Goal: Transaction & Acquisition: Purchase product/service

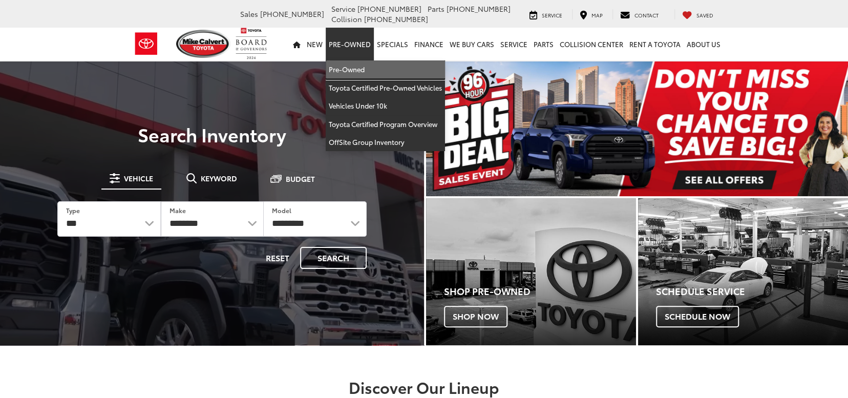
click at [356, 62] on link "Pre-Owned" at bounding box center [385, 69] width 119 height 18
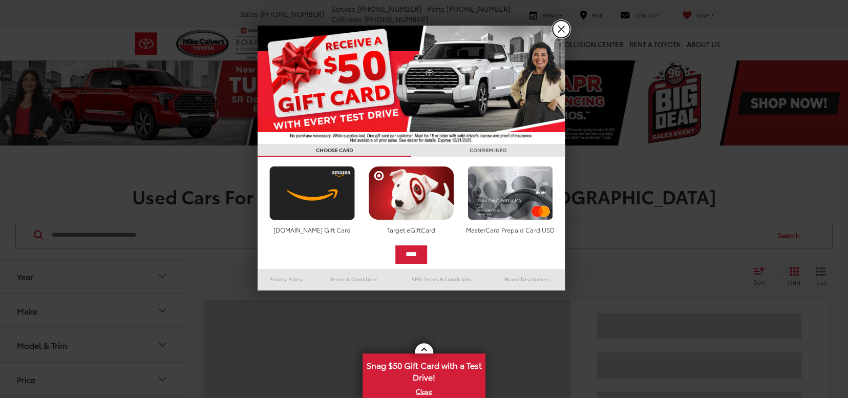
click at [561, 27] on link "X" at bounding box center [561, 28] width 17 height 17
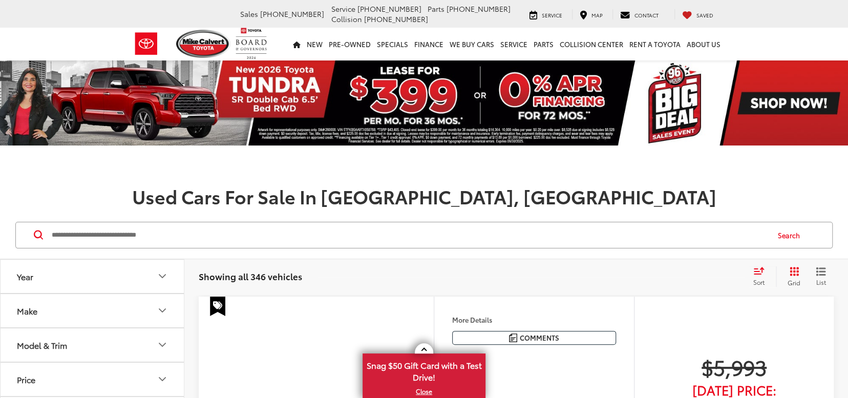
click at [72, 328] on button "Model & Trim" at bounding box center [93, 344] width 184 height 33
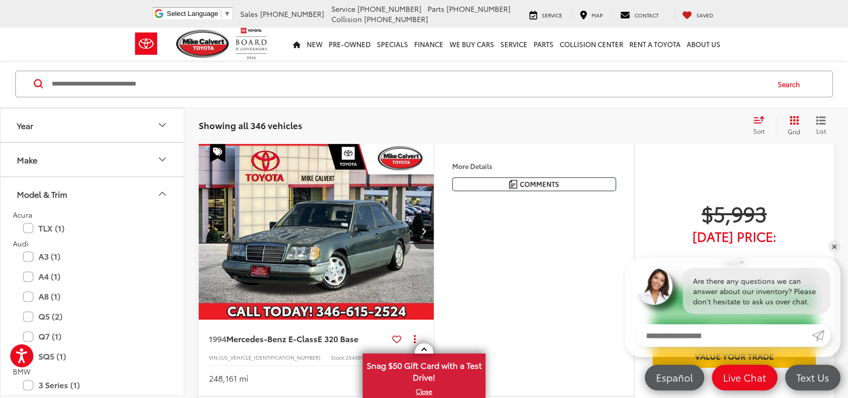
scroll to position [153, 0]
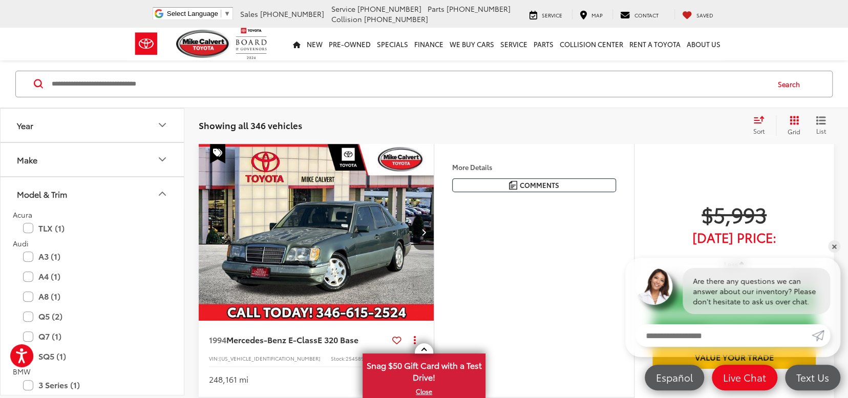
click at [54, 160] on button "Make" at bounding box center [93, 159] width 184 height 33
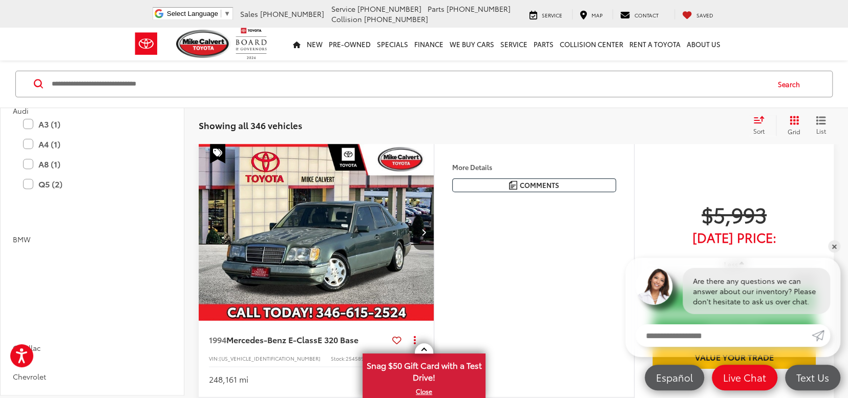
scroll to position [410, 0]
click at [97, 26] on label "Toyota (208)" at bounding box center [92, 16] width 41 height 17
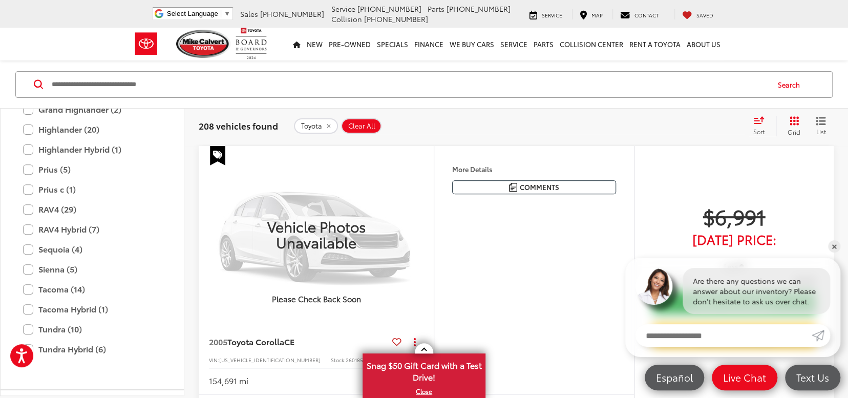
scroll to position [768, 0]
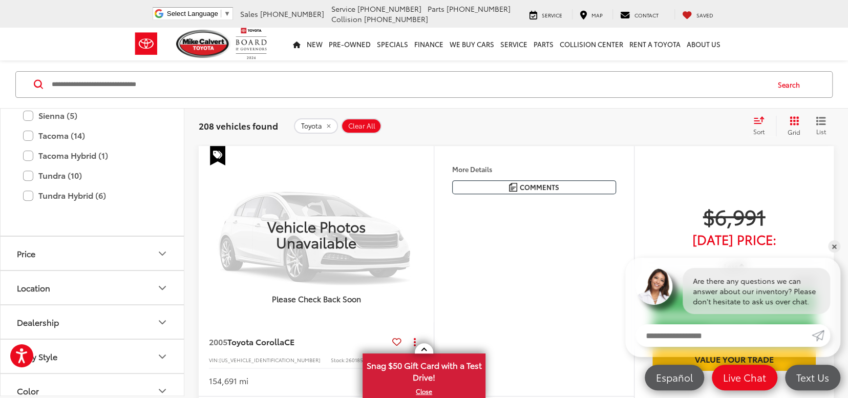
click at [27, 85] on label "RAV4 Hybrid (7)" at bounding box center [92, 76] width 138 height 18
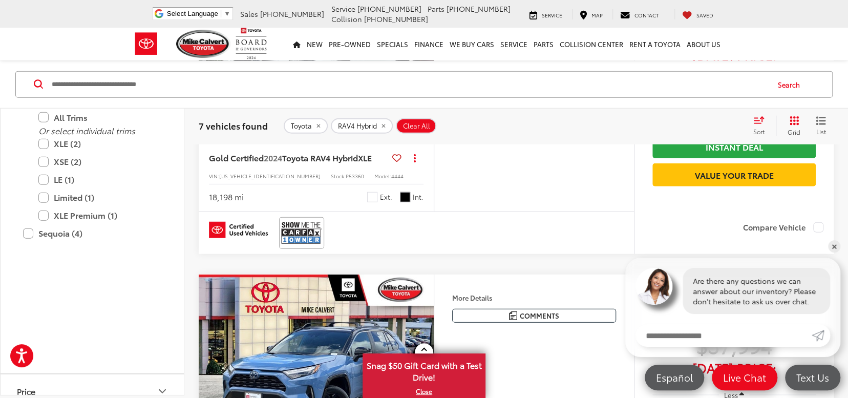
scroll to position [1636, 0]
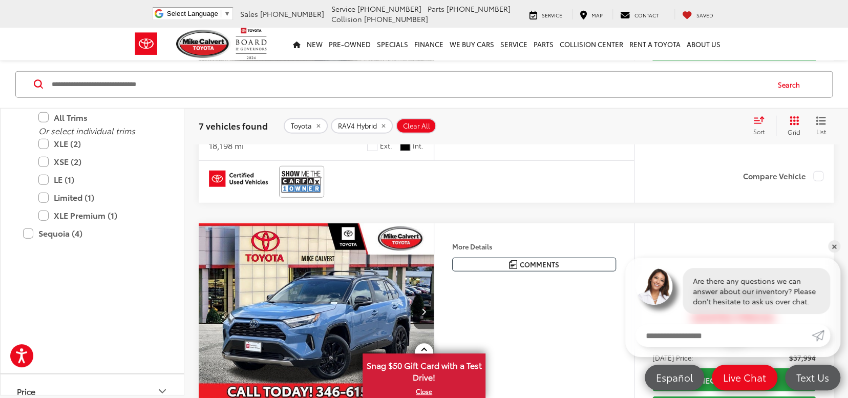
click at [263, 112] on span "Gold Certified" at bounding box center [236, 106] width 55 height 12
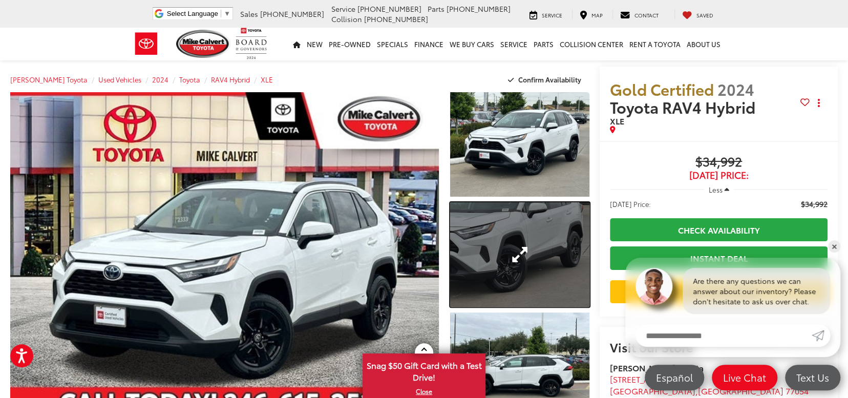
click at [541, 259] on link "Expand Photo 2" at bounding box center [519, 254] width 139 height 104
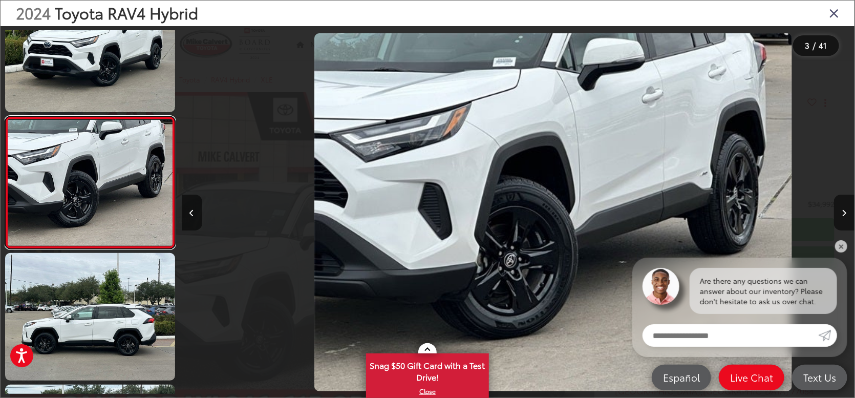
scroll to position [0, 1347]
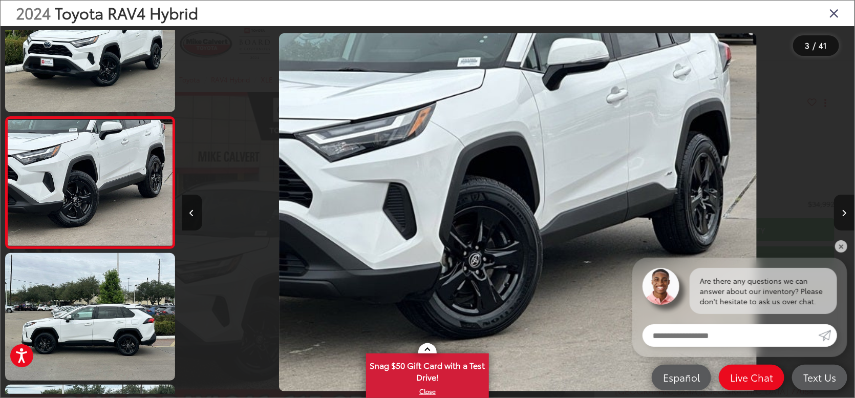
click at [848, 213] on button "Next image" at bounding box center [844, 213] width 20 height 36
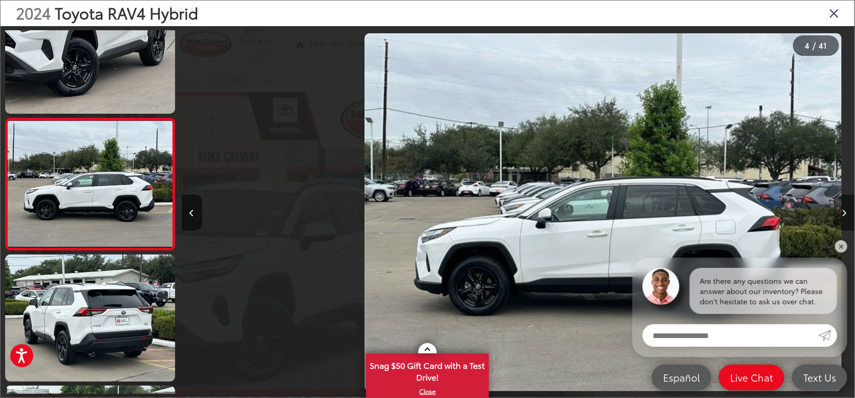
scroll to position [308, 0]
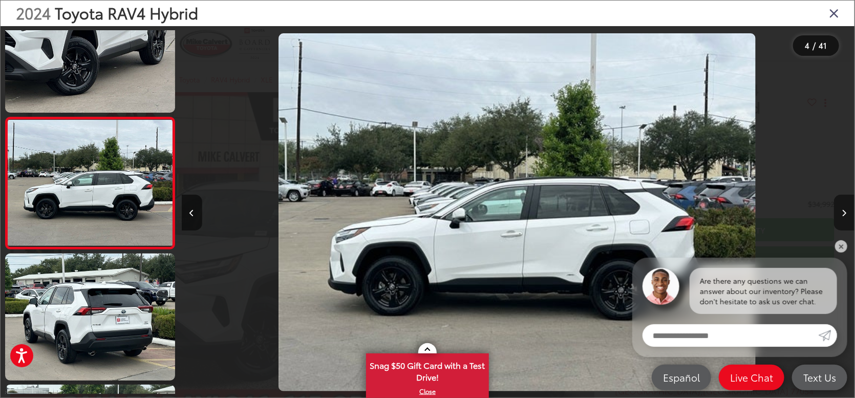
click at [848, 213] on button "Next image" at bounding box center [844, 213] width 20 height 36
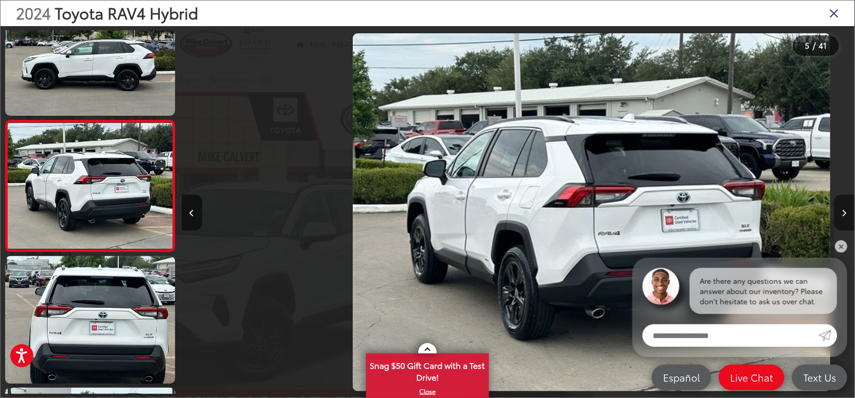
scroll to position [440, 0]
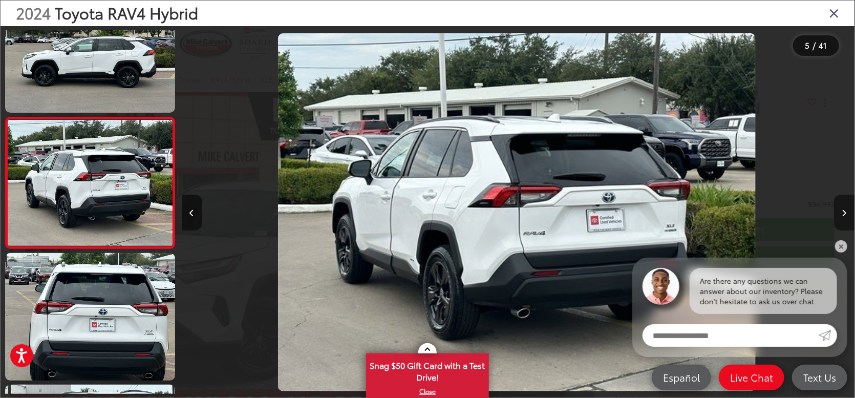
click at [848, 213] on button "Next image" at bounding box center [844, 213] width 20 height 36
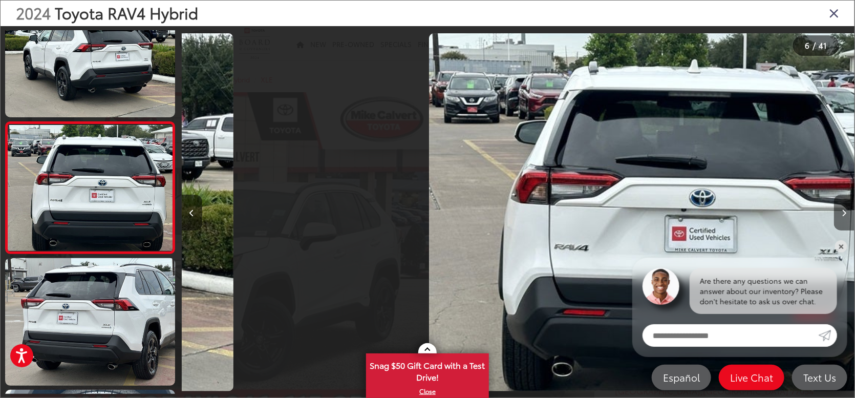
scroll to position [572, 0]
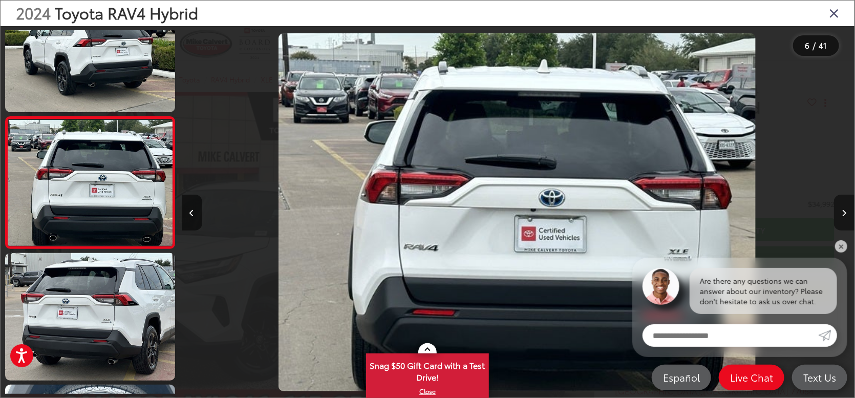
click at [848, 213] on button "Next image" at bounding box center [844, 213] width 20 height 36
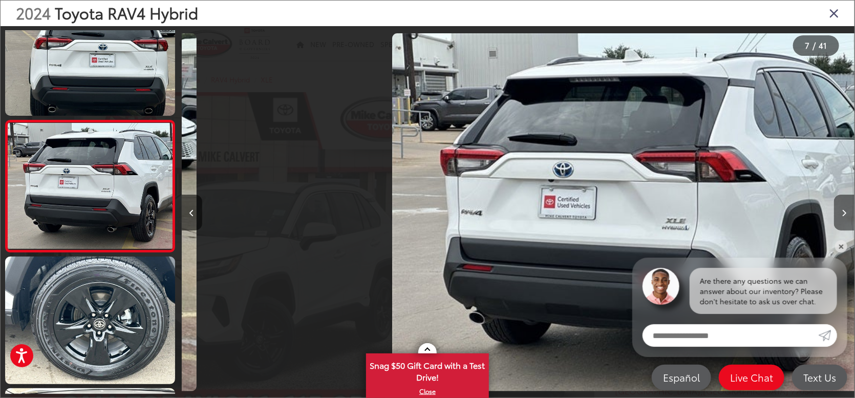
scroll to position [703, 0]
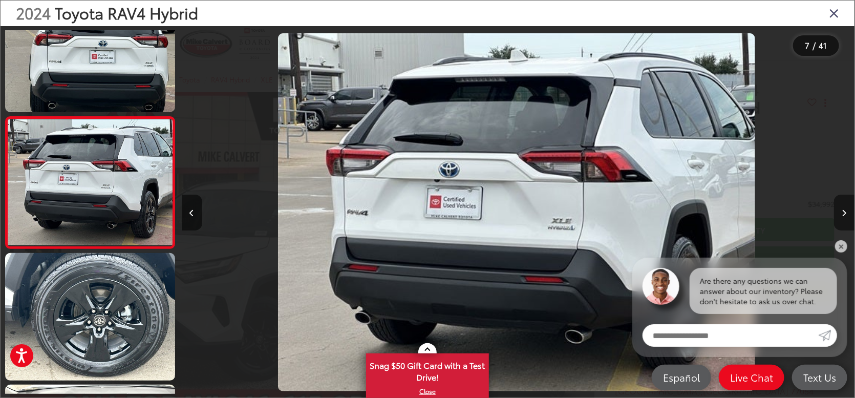
click at [848, 213] on button "Next image" at bounding box center [844, 213] width 20 height 36
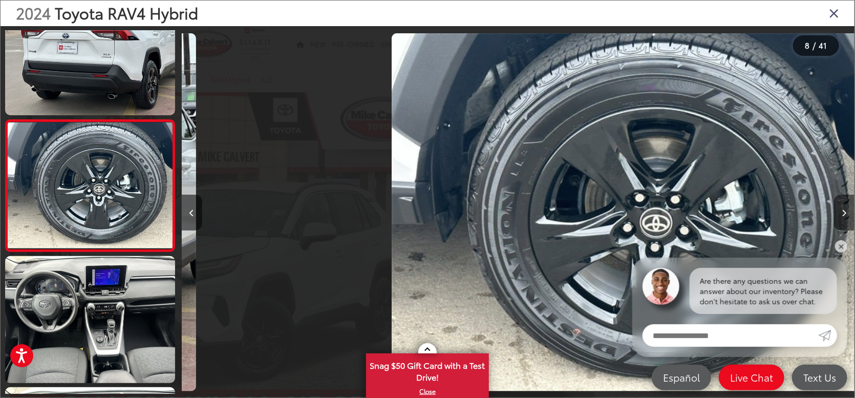
scroll to position [835, 0]
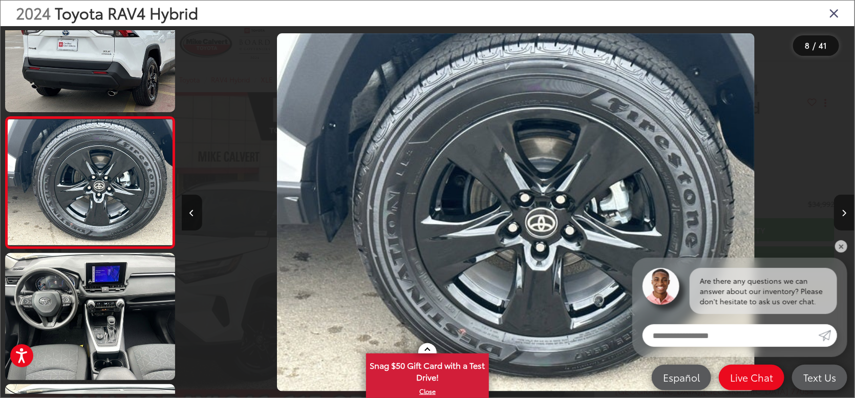
click at [848, 213] on button "Next image" at bounding box center [844, 213] width 20 height 36
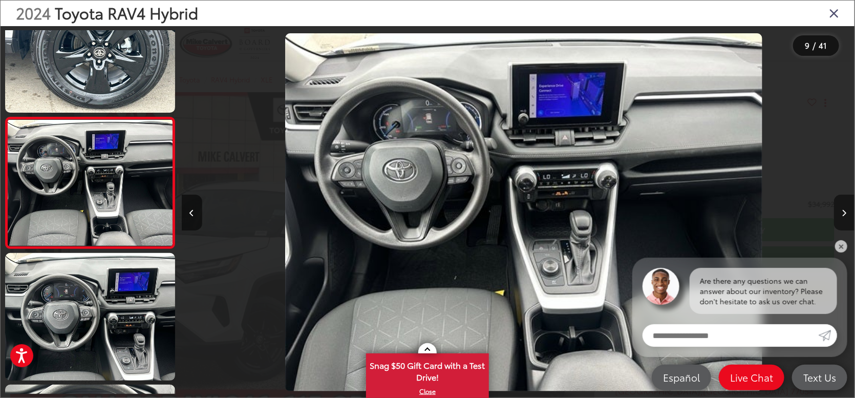
scroll to position [0, 5389]
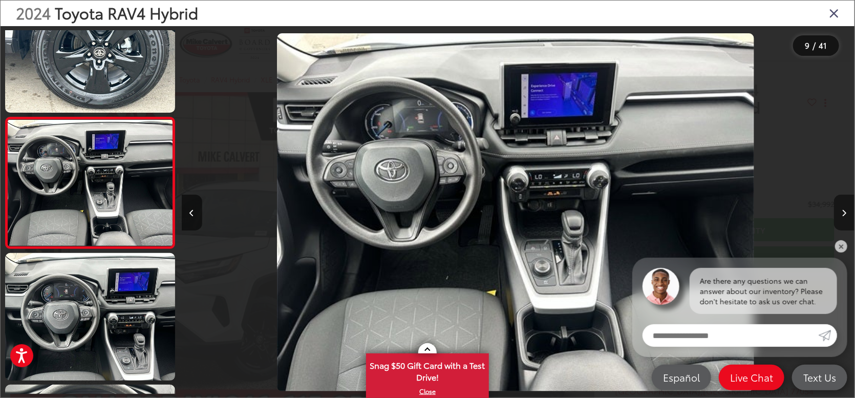
click at [848, 213] on button "Next image" at bounding box center [844, 213] width 20 height 36
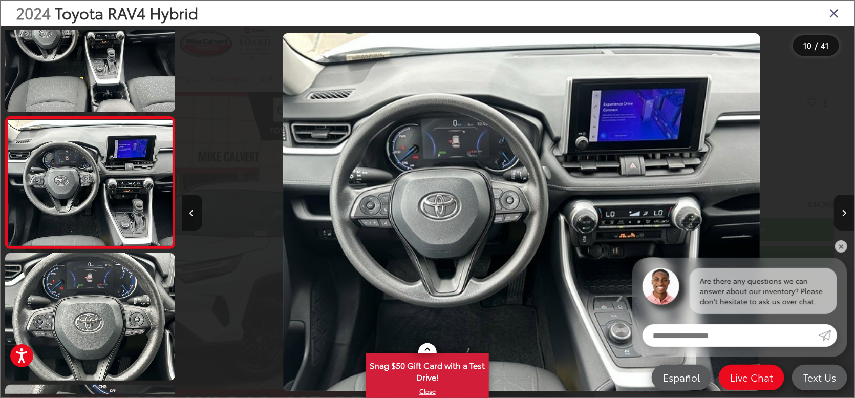
scroll to position [0, 6062]
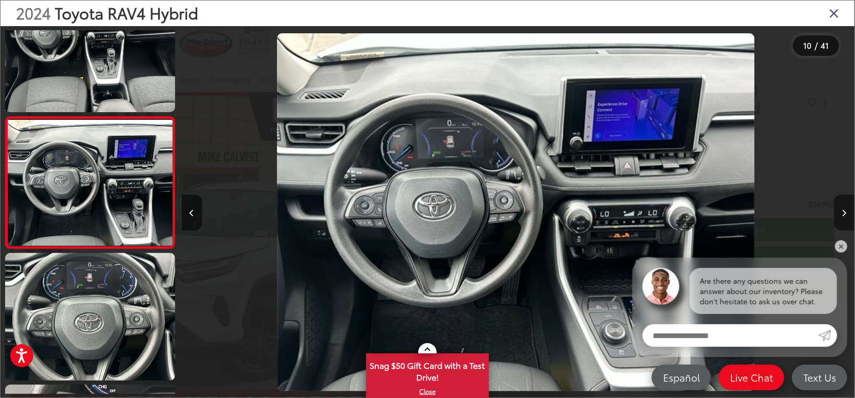
click at [848, 213] on button "Next image" at bounding box center [844, 213] width 20 height 36
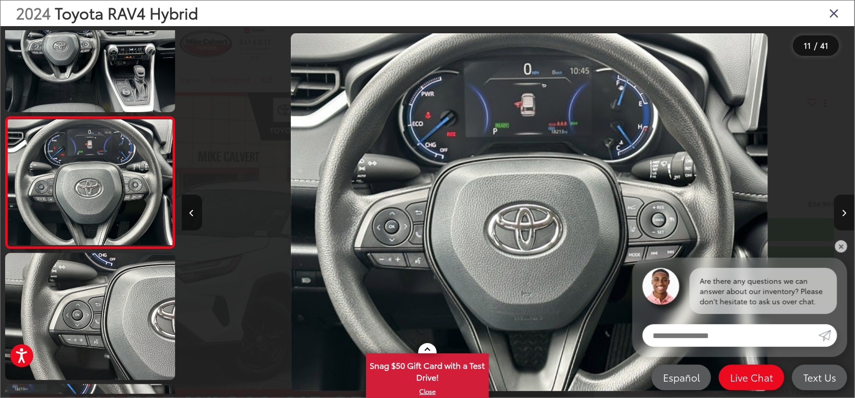
scroll to position [0, 6735]
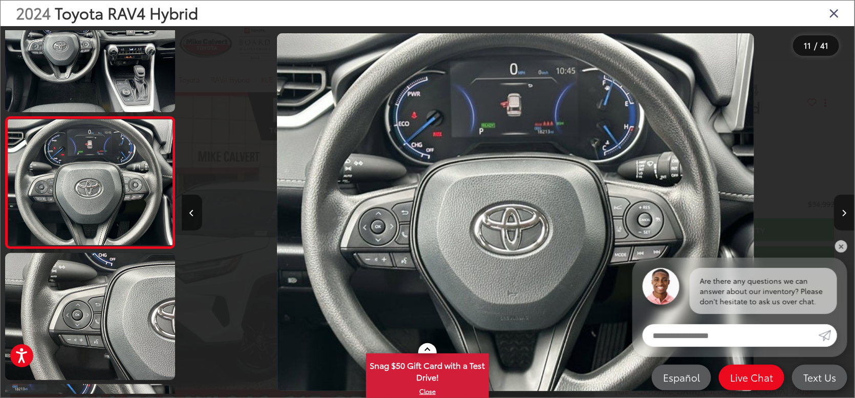
click at [848, 213] on button "Next image" at bounding box center [844, 213] width 20 height 36
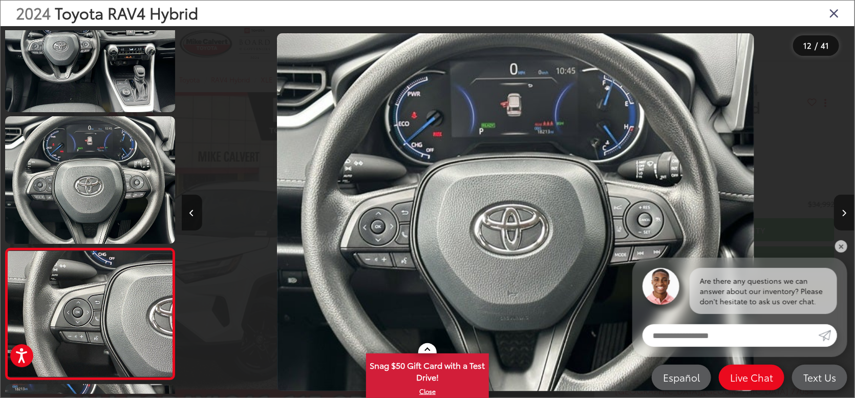
scroll to position [0, 0]
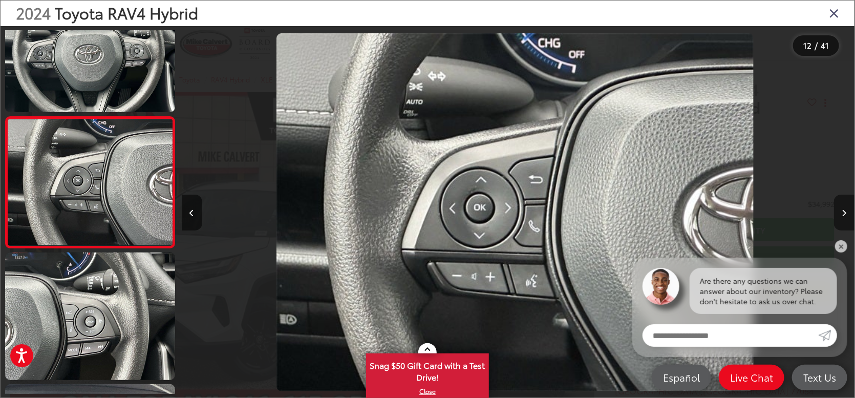
click at [848, 213] on button "Next image" at bounding box center [844, 213] width 20 height 36
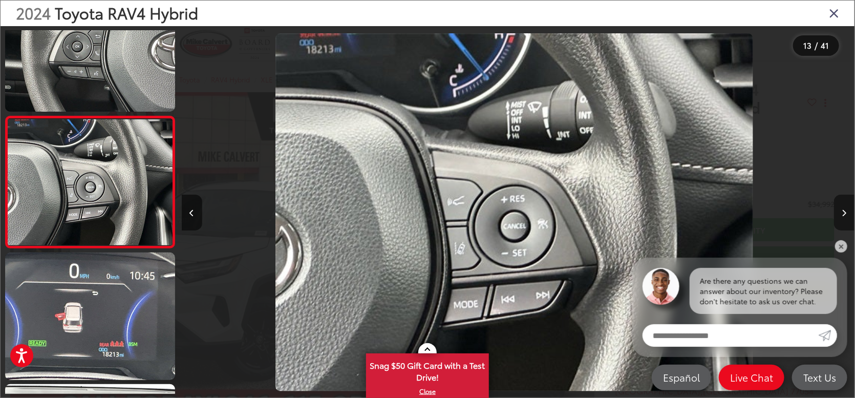
click at [848, 213] on button "Next image" at bounding box center [844, 213] width 20 height 36
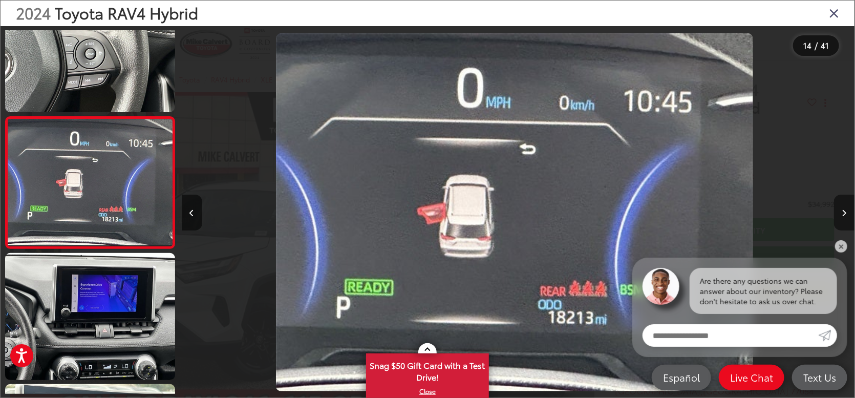
click at [848, 213] on button "Next image" at bounding box center [844, 213] width 20 height 36
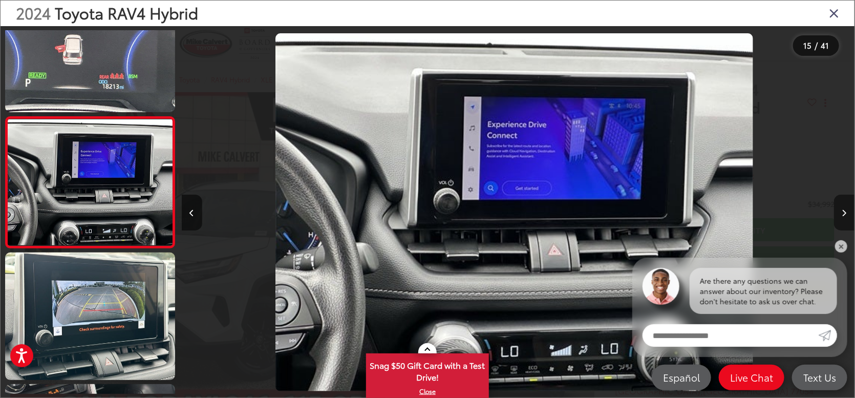
click at [848, 210] on button "Next image" at bounding box center [844, 213] width 20 height 36
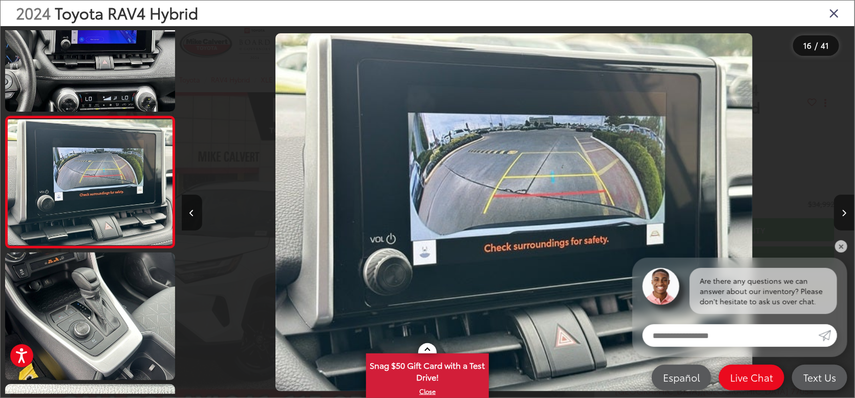
click at [848, 210] on button "Next image" at bounding box center [844, 213] width 20 height 36
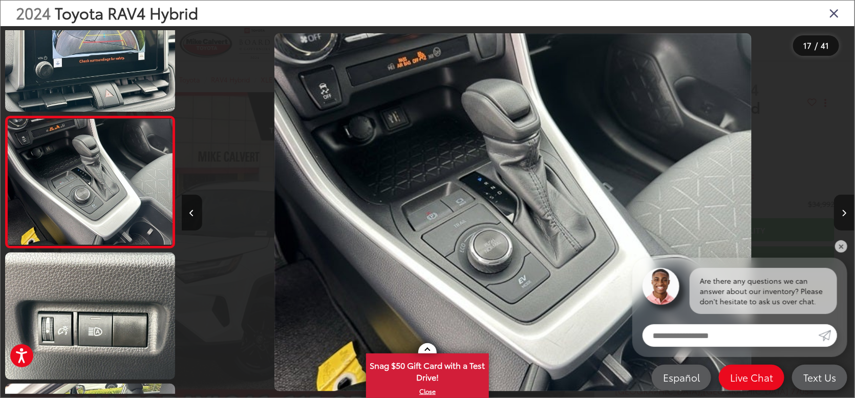
click at [848, 210] on button "Next image" at bounding box center [844, 213] width 20 height 36
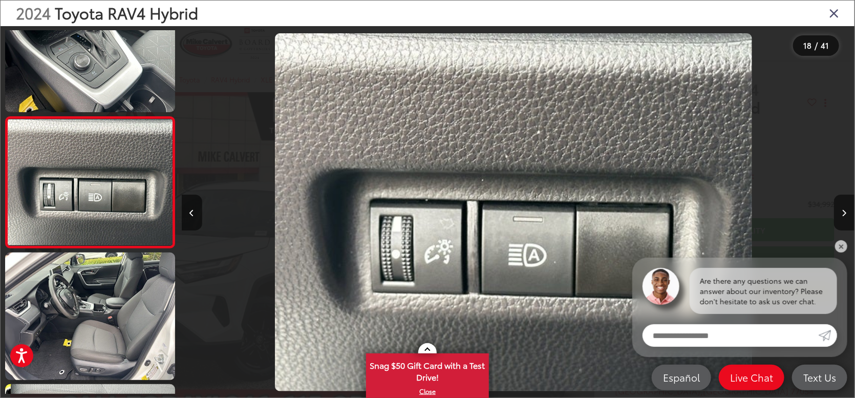
click at [839, 12] on icon "Close gallery" at bounding box center [834, 12] width 10 height 13
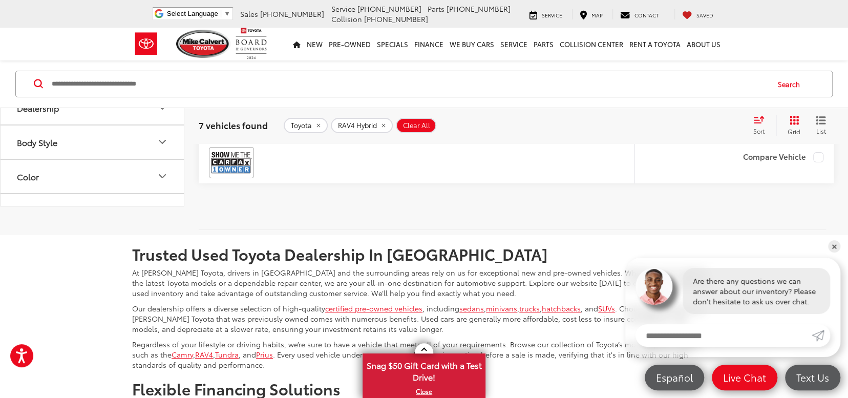
scroll to position [2302, 0]
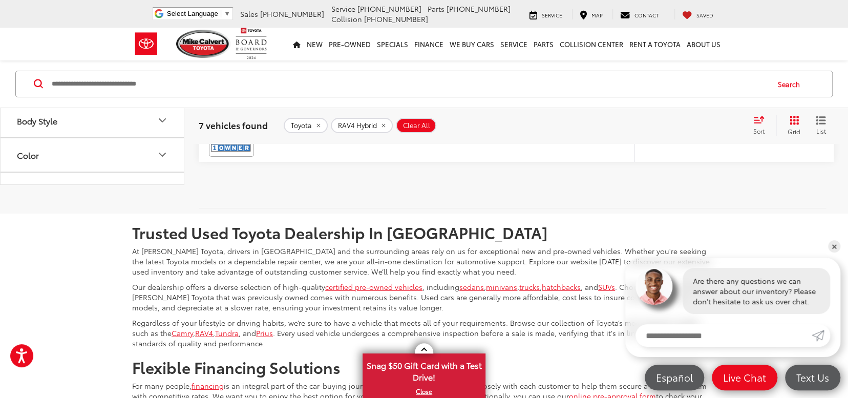
click at [282, 71] on span "Toyota RAV4 Hybrid" at bounding box center [265, 65] width 76 height 12
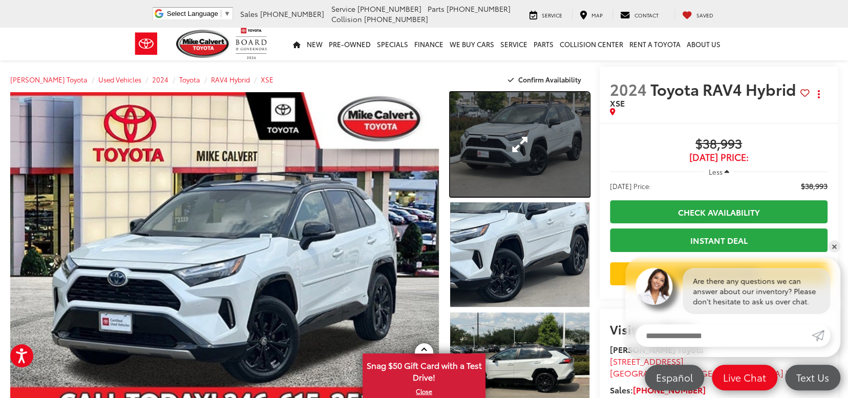
click at [522, 139] on link "Expand Photo 1" at bounding box center [519, 144] width 139 height 104
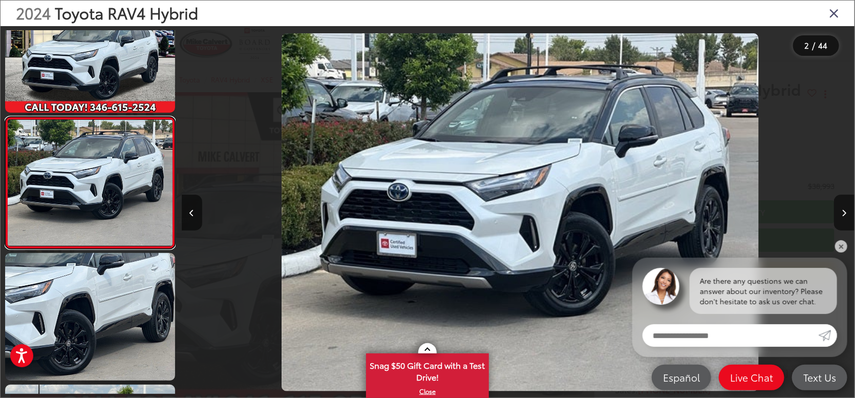
scroll to position [0, 673]
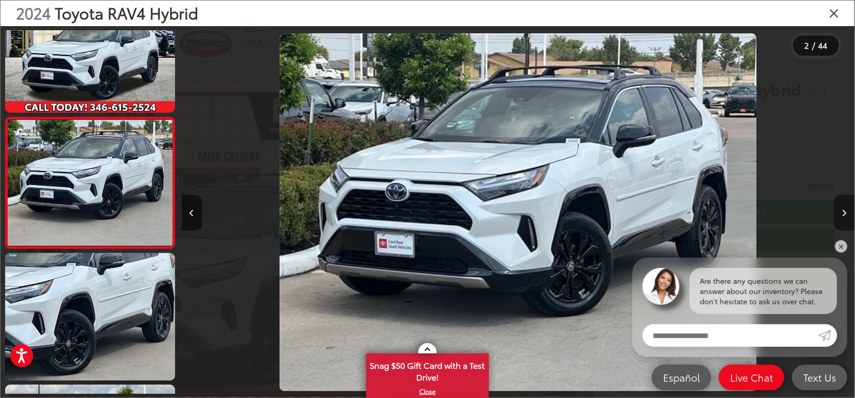
click at [848, 210] on button "Next image" at bounding box center [844, 213] width 20 height 36
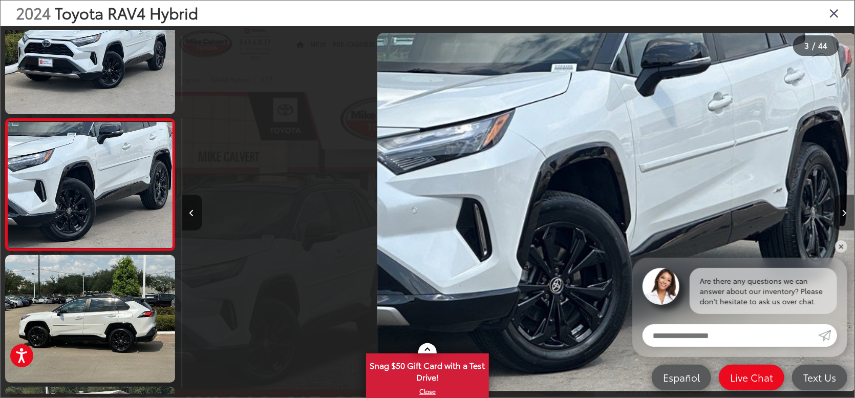
scroll to position [177, 0]
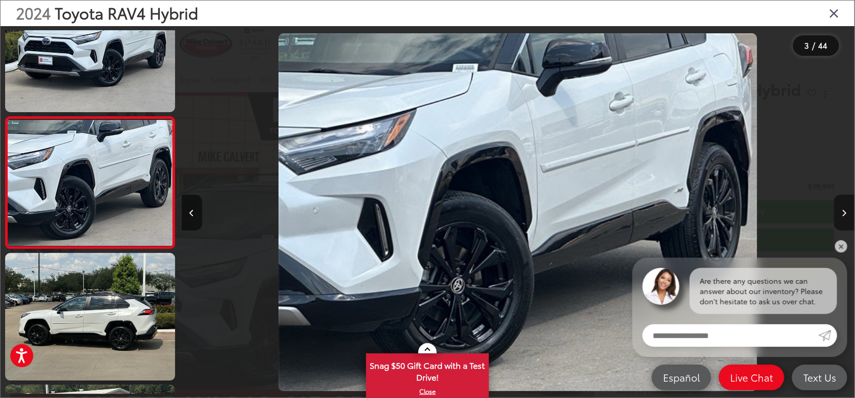
click at [848, 210] on button "Next image" at bounding box center [844, 213] width 20 height 36
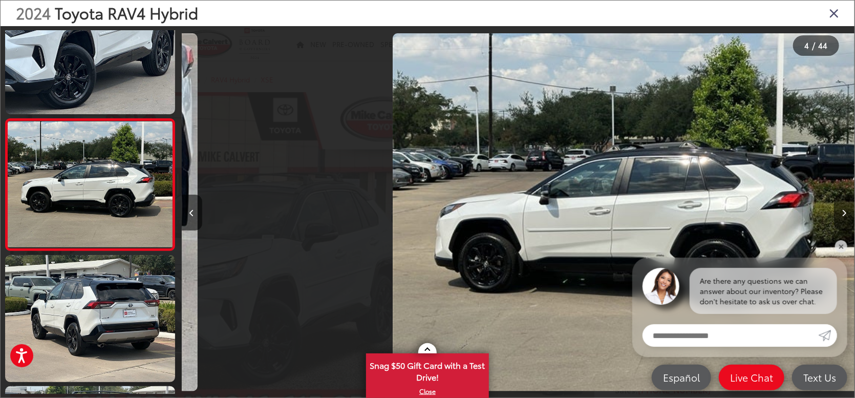
scroll to position [308, 0]
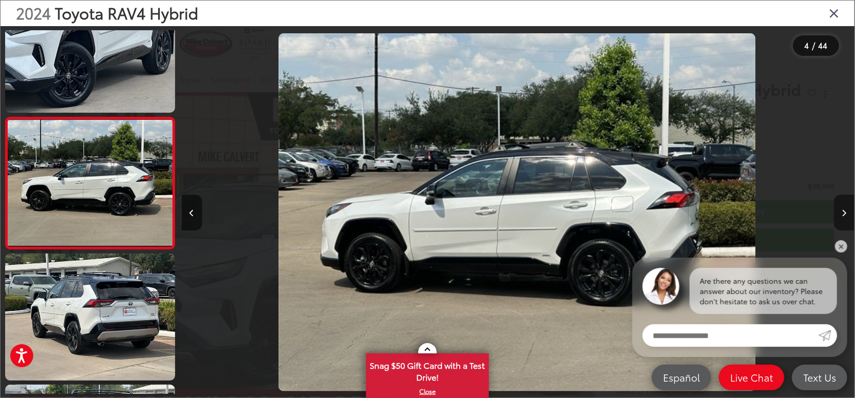
click at [848, 210] on button "Next image" at bounding box center [844, 213] width 20 height 36
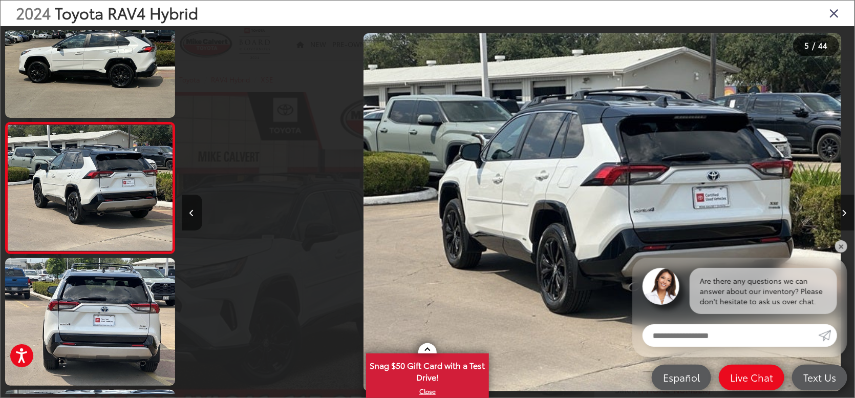
scroll to position [440, 0]
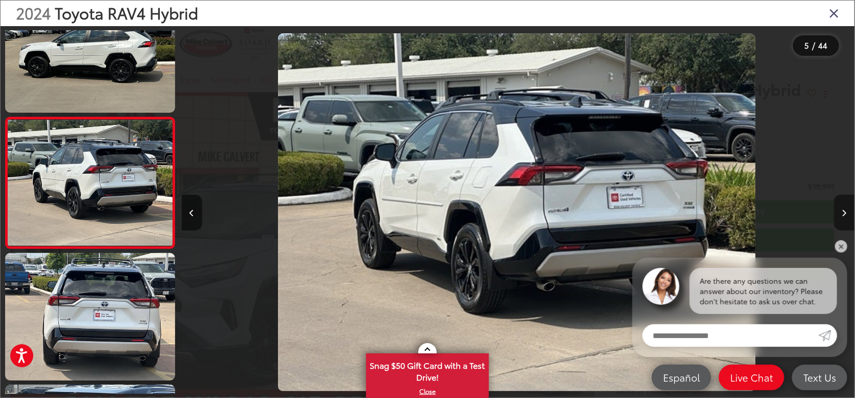
click at [848, 210] on button "Next image" at bounding box center [844, 213] width 20 height 36
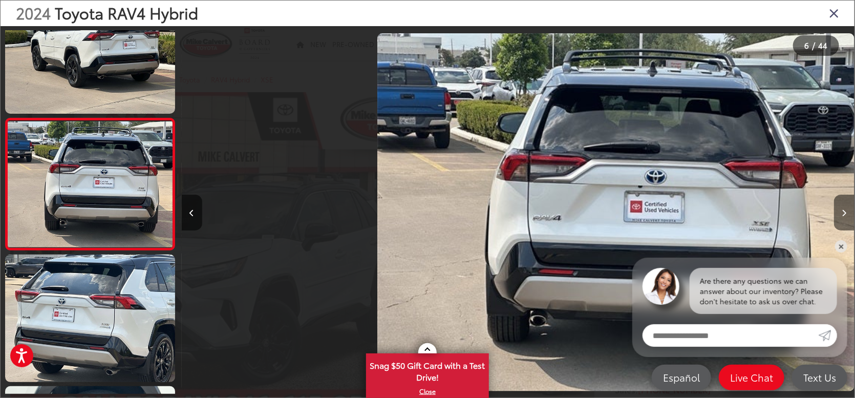
scroll to position [572, 0]
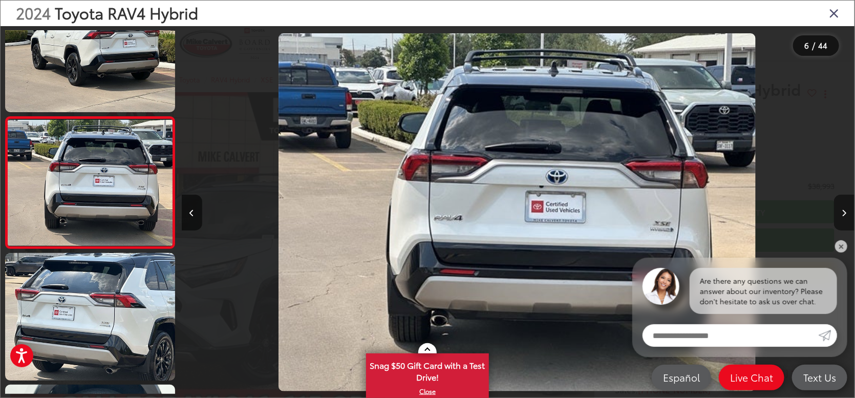
click at [848, 210] on button "Next image" at bounding box center [844, 213] width 20 height 36
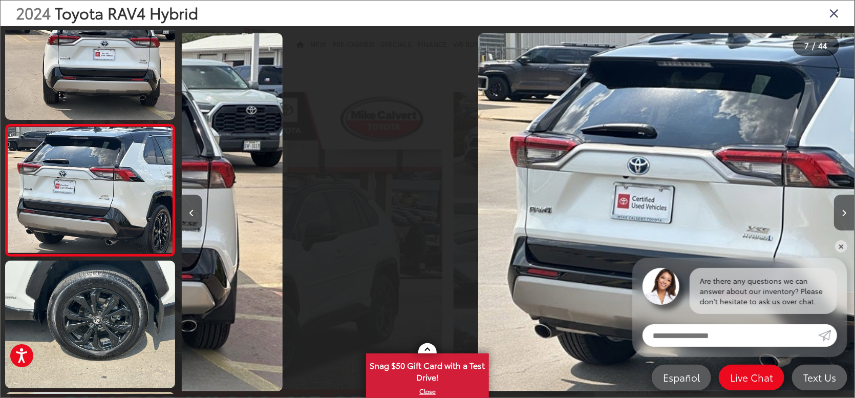
scroll to position [703, 0]
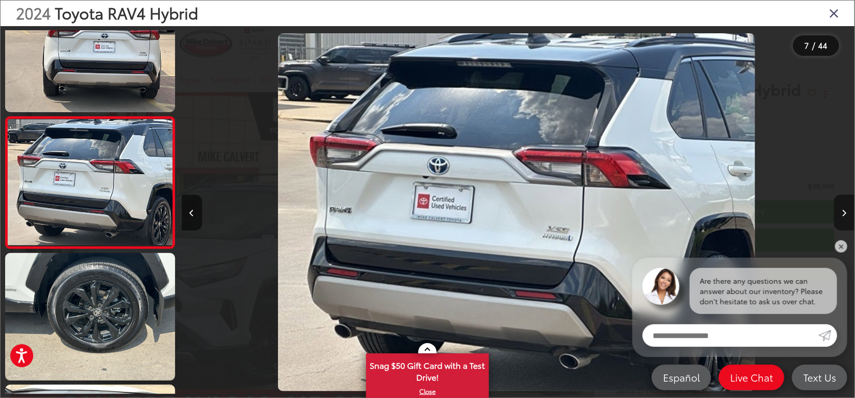
click at [848, 210] on button "Next image" at bounding box center [844, 213] width 20 height 36
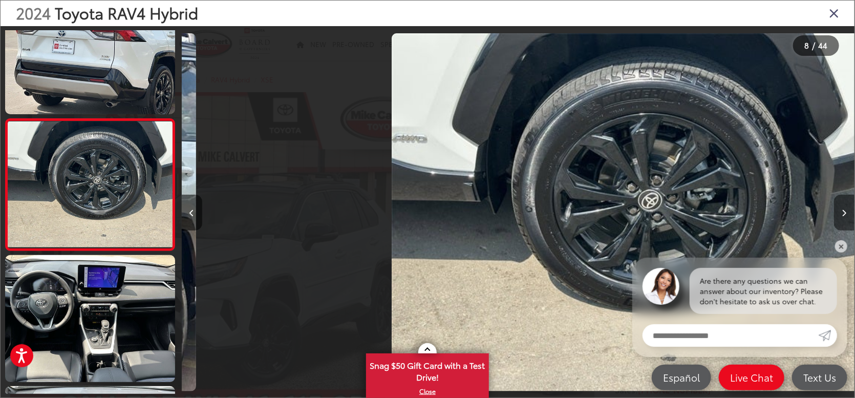
scroll to position [835, 0]
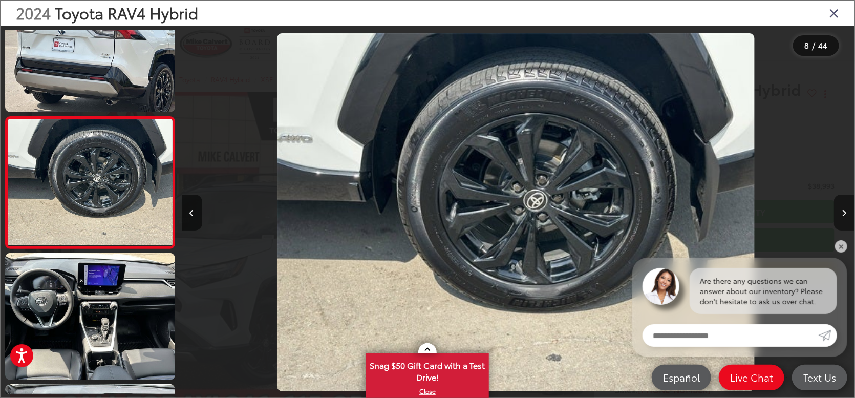
click at [848, 210] on button "Next image" at bounding box center [844, 213] width 20 height 36
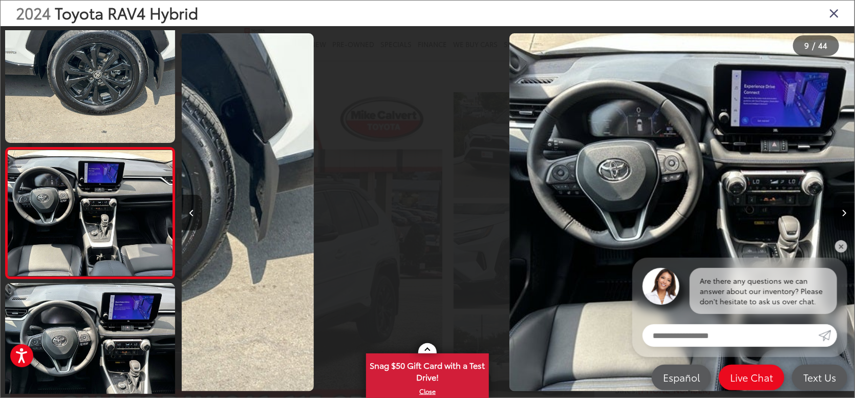
scroll to position [0, 0]
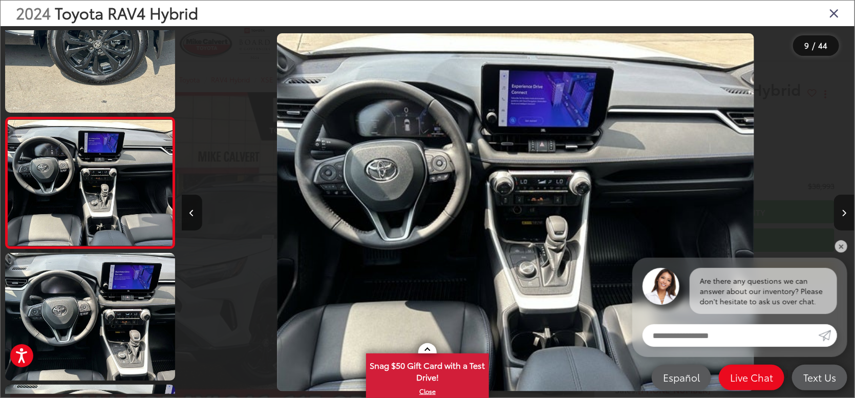
click at [848, 210] on button "Next image" at bounding box center [844, 213] width 20 height 36
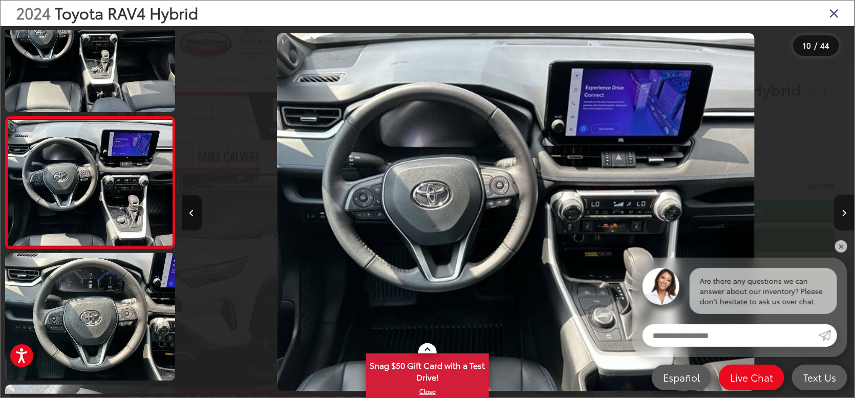
click at [848, 210] on button "Next image" at bounding box center [844, 213] width 20 height 36
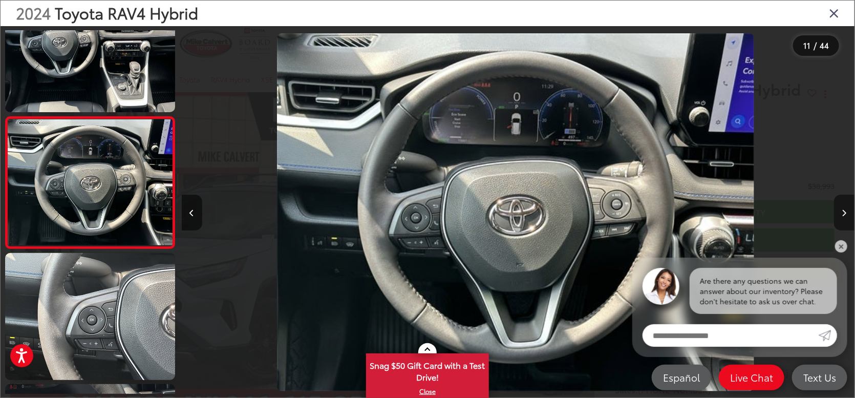
click at [848, 210] on button "Next image" at bounding box center [844, 213] width 20 height 36
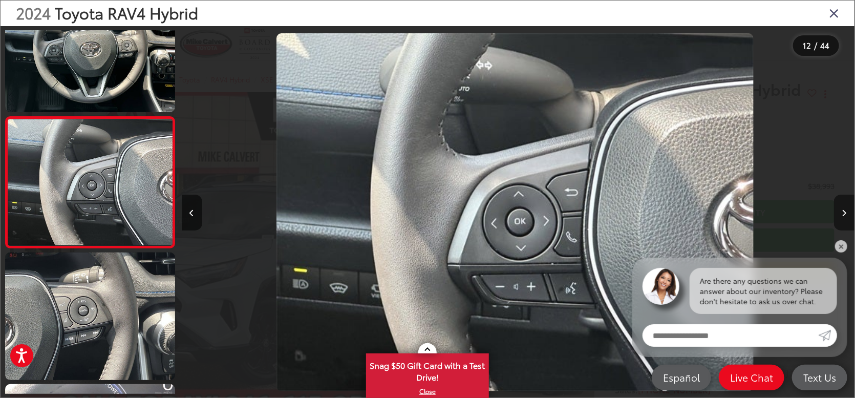
click at [848, 210] on button "Next image" at bounding box center [844, 213] width 20 height 36
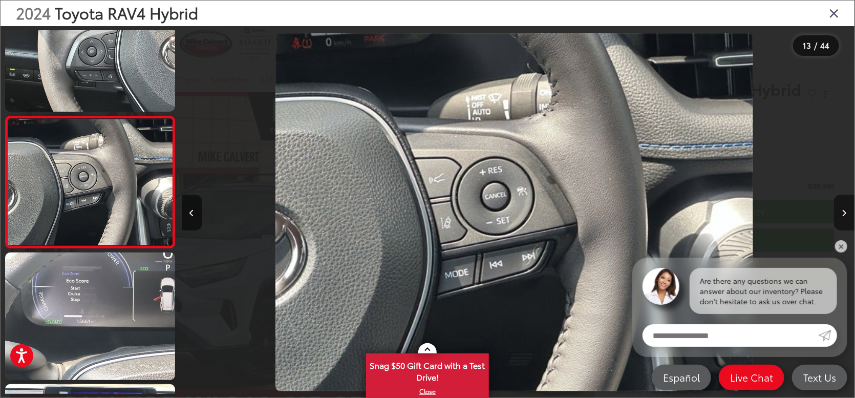
click at [848, 210] on button "Next image" at bounding box center [844, 213] width 20 height 36
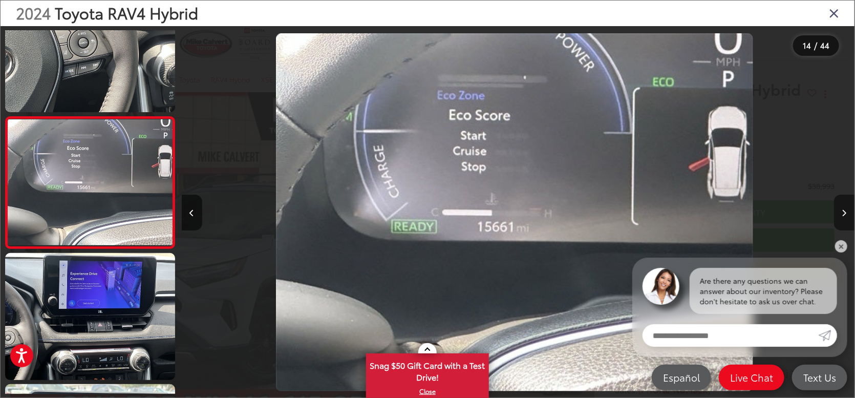
click at [848, 210] on button "Next image" at bounding box center [844, 213] width 20 height 36
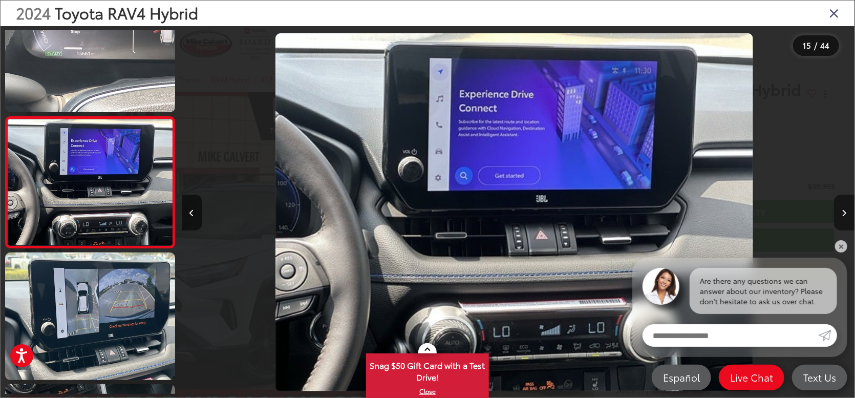
click at [848, 210] on button "Next image" at bounding box center [844, 213] width 20 height 36
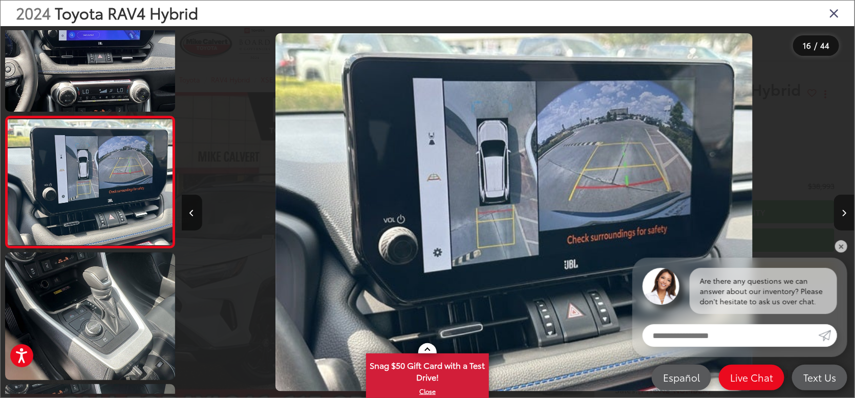
click at [848, 210] on button "Next image" at bounding box center [844, 213] width 20 height 36
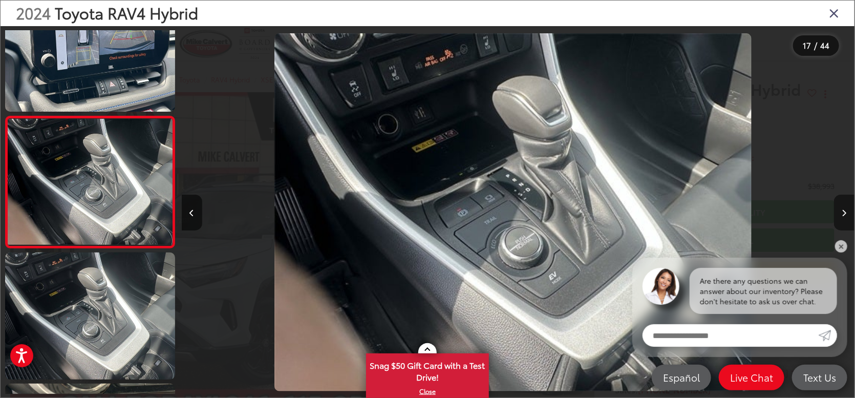
click at [848, 210] on button "Next image" at bounding box center [844, 213] width 20 height 36
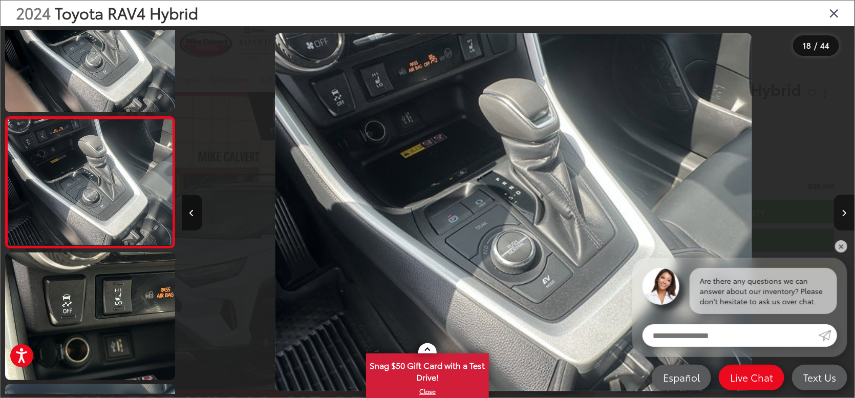
click at [836, 215] on button "Next image" at bounding box center [844, 213] width 20 height 36
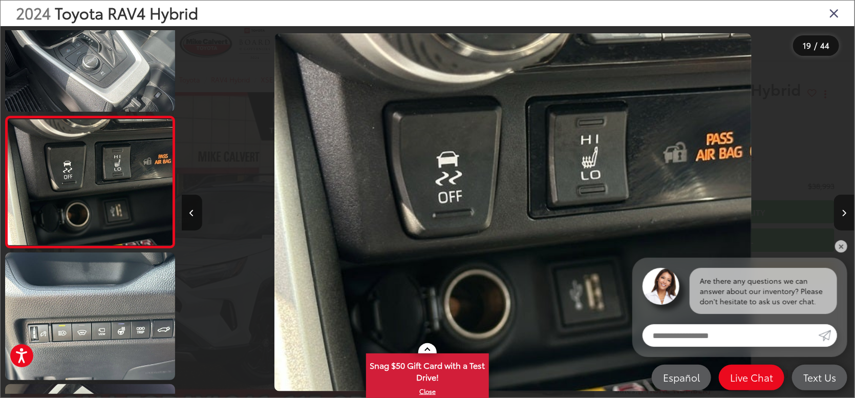
click at [836, 215] on button "Next image" at bounding box center [844, 213] width 20 height 36
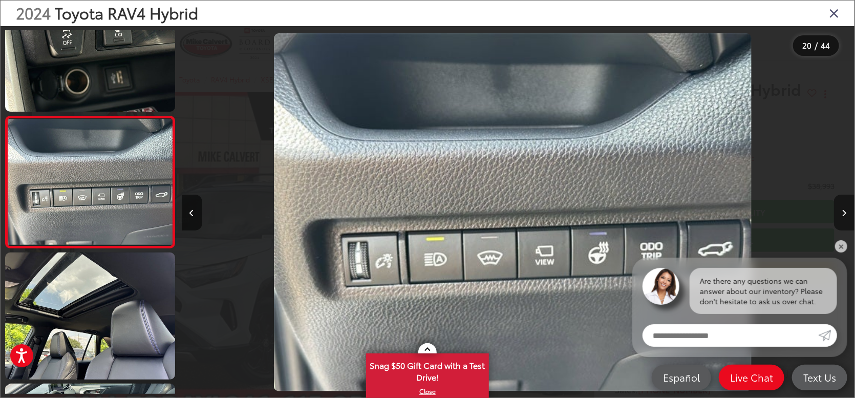
click at [848, 214] on button "Next image" at bounding box center [844, 213] width 20 height 36
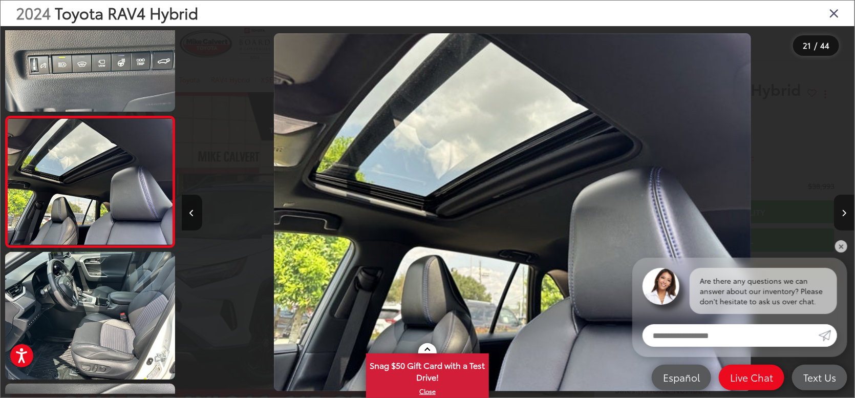
click at [848, 214] on button "Next image" at bounding box center [844, 213] width 20 height 36
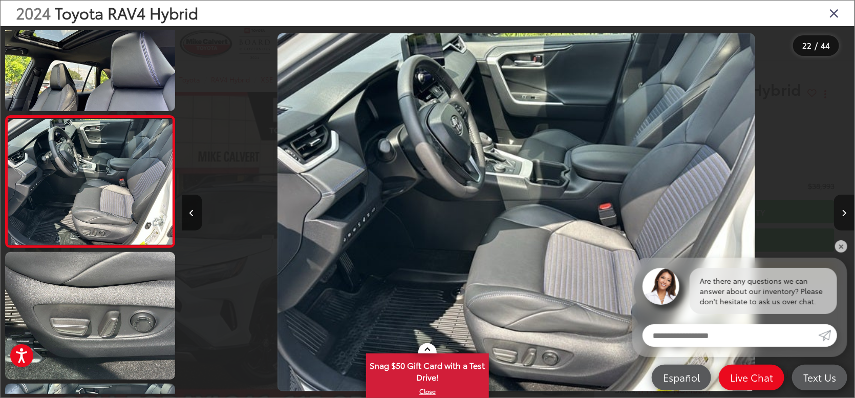
scroll to position [0, 14145]
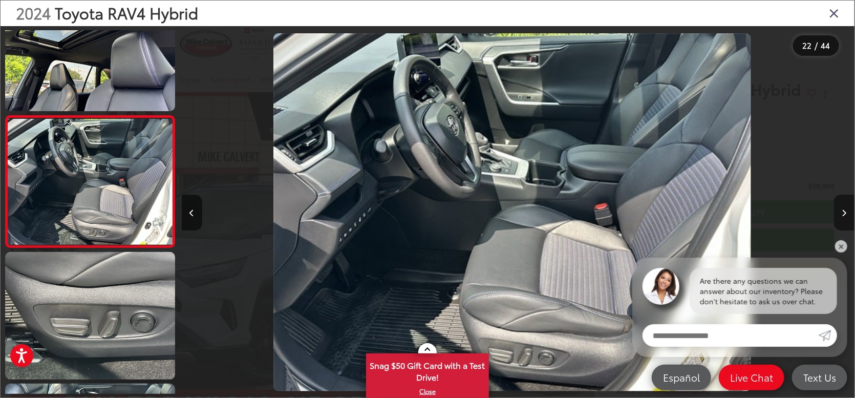
click at [848, 214] on button "Next image" at bounding box center [844, 213] width 20 height 36
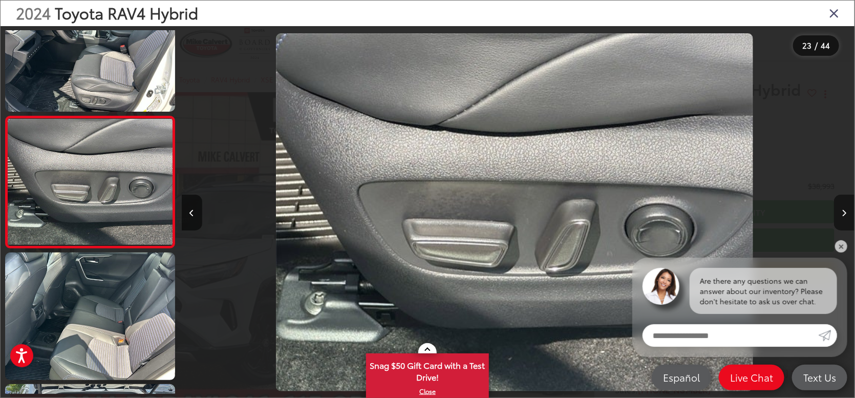
scroll to position [0, 14818]
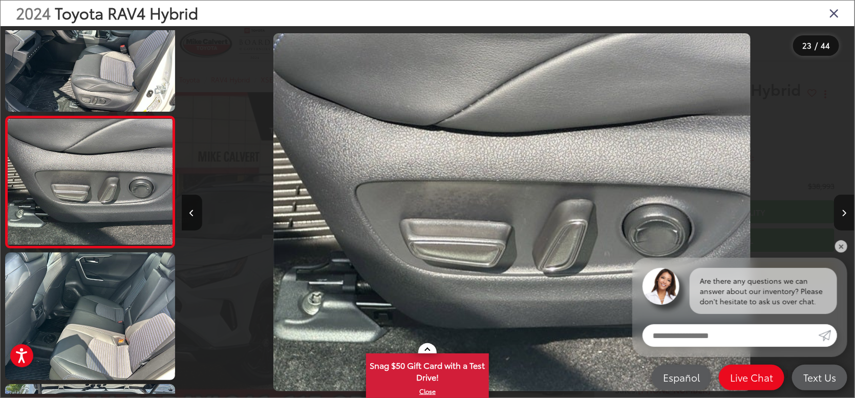
click at [848, 214] on button "Next image" at bounding box center [844, 213] width 20 height 36
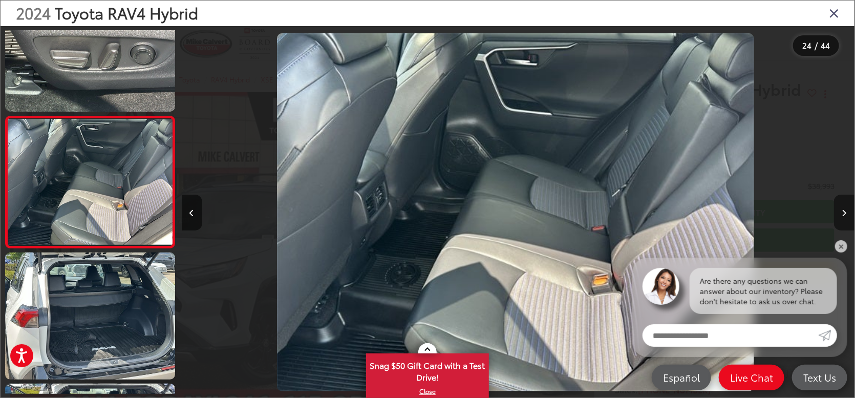
scroll to position [0, 15492]
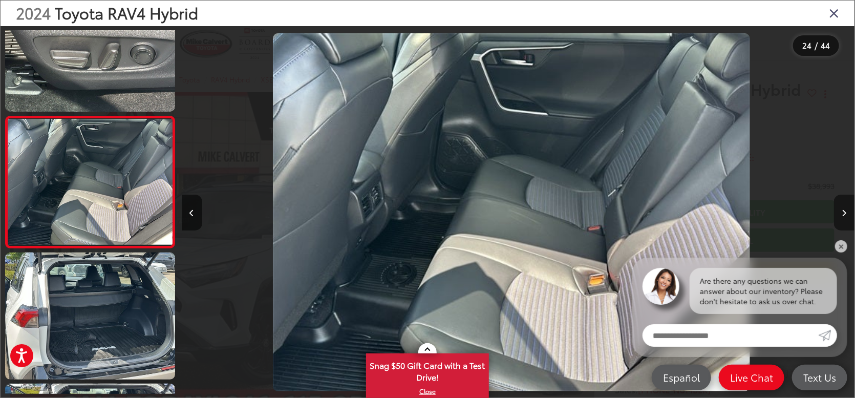
click at [848, 214] on button "Next image" at bounding box center [844, 213] width 20 height 36
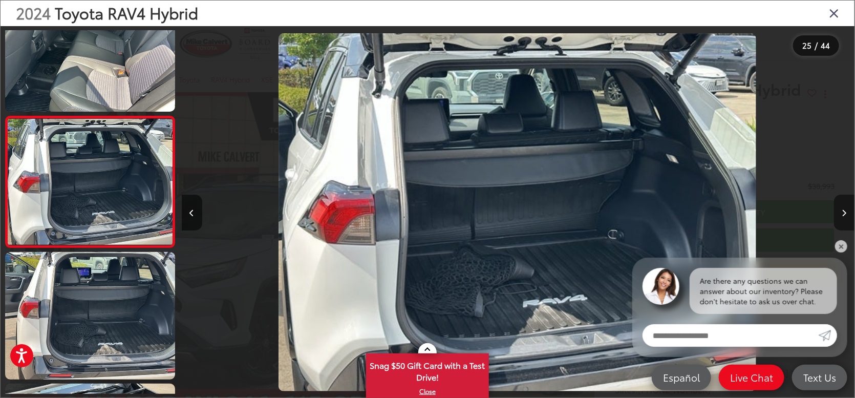
scroll to position [0, 16165]
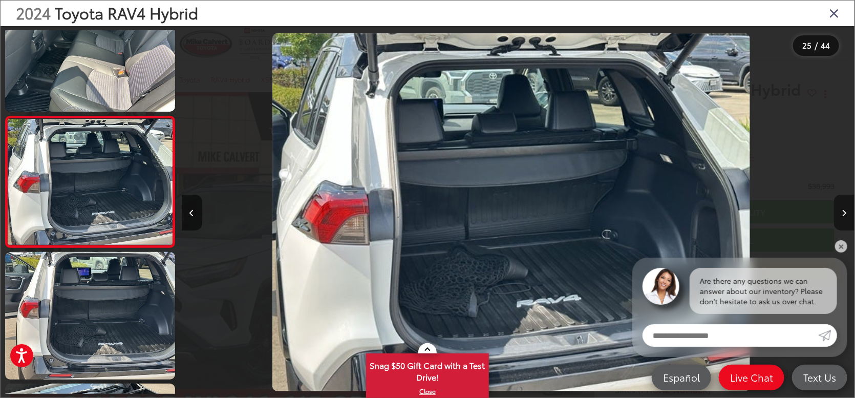
click at [848, 214] on button "Next image" at bounding box center [844, 213] width 20 height 36
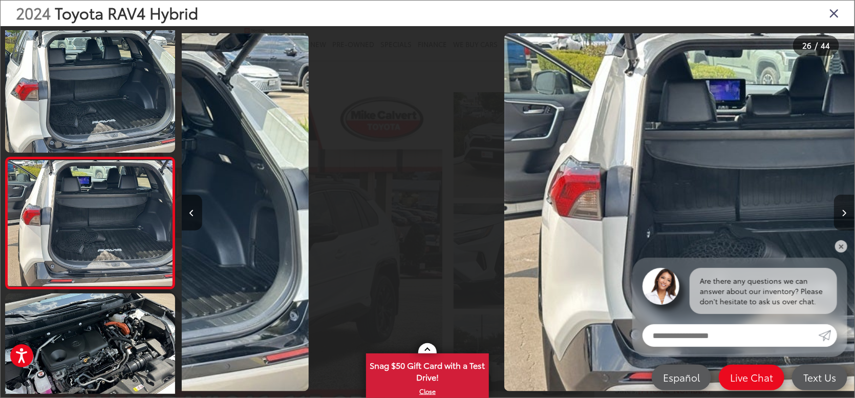
scroll to position [0, 16753]
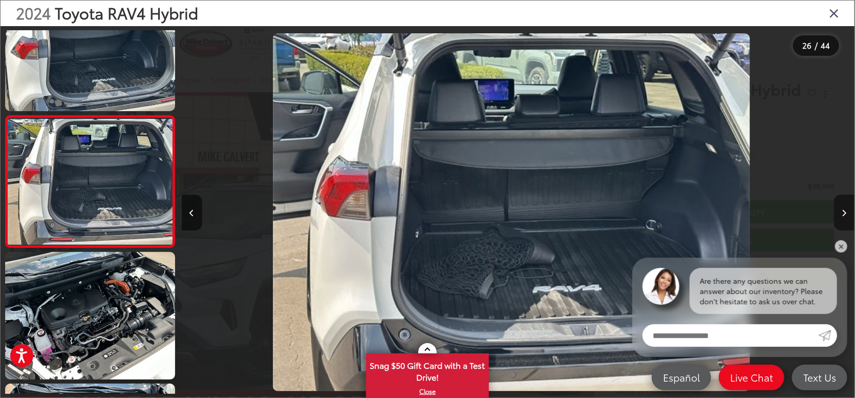
click at [848, 214] on button "Next image" at bounding box center [844, 213] width 20 height 36
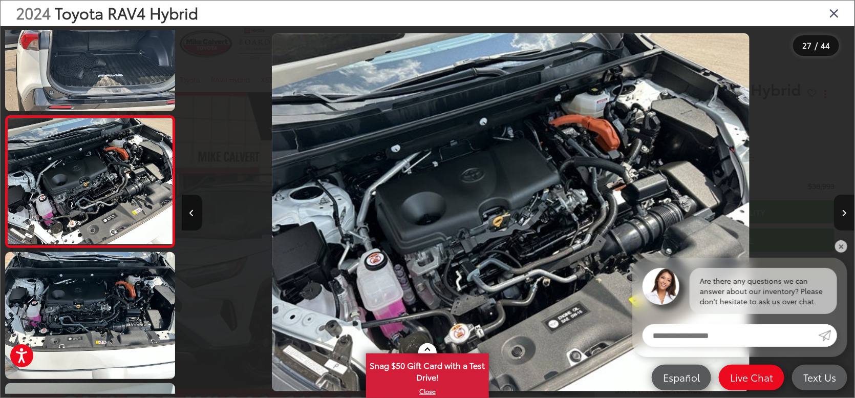
click at [848, 214] on button "Next image" at bounding box center [844, 213] width 20 height 36
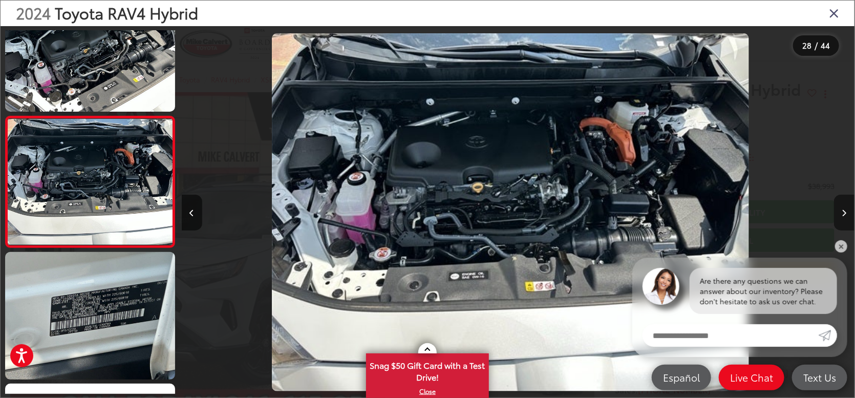
click at [848, 214] on button "Next image" at bounding box center [844, 213] width 20 height 36
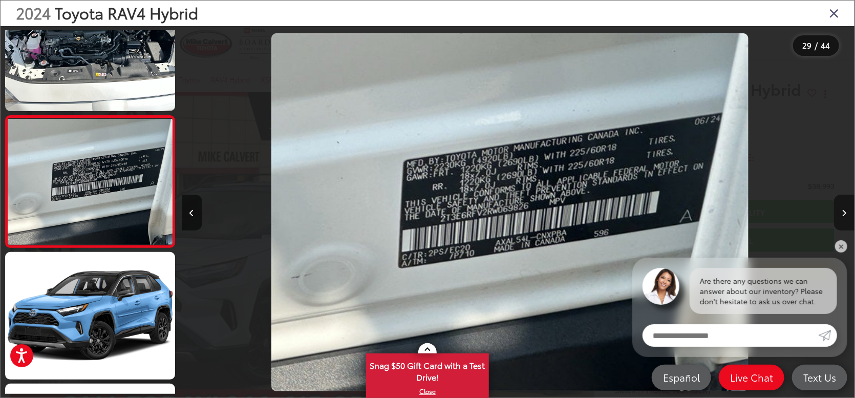
click at [848, 214] on button "Next image" at bounding box center [844, 213] width 20 height 36
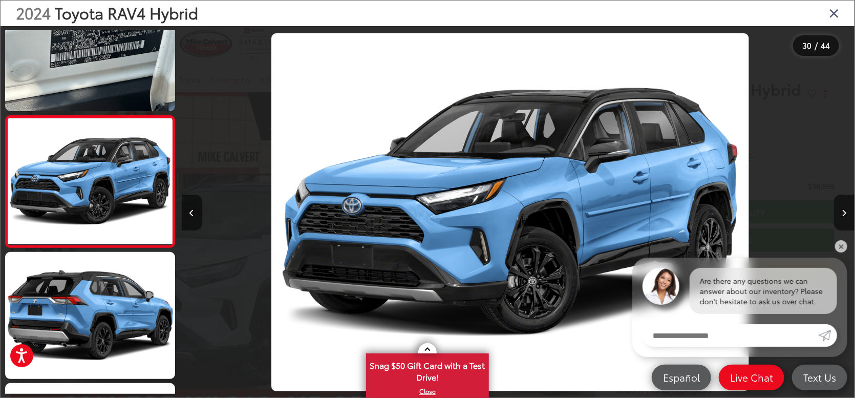
click at [838, 8] on icon "Close gallery" at bounding box center [834, 12] width 10 height 13
